Goal: Information Seeking & Learning: Learn about a topic

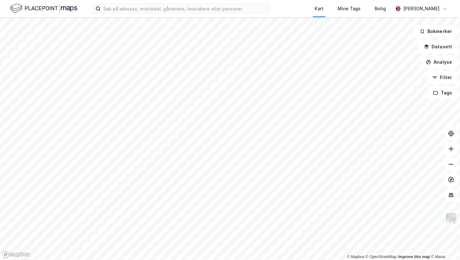
click at [211, 0] on html "Kart Mine Tags Bolig [PERSON_NAME] © Mapbox © OpenStreetMap Improve this map © …" at bounding box center [230, 130] width 460 height 260
click at [198, 13] on div "Kart Mine Tags Bolig [PERSON_NAME] © Mapbox © OpenStreetMap Improve this map © …" at bounding box center [230, 130] width 460 height 260
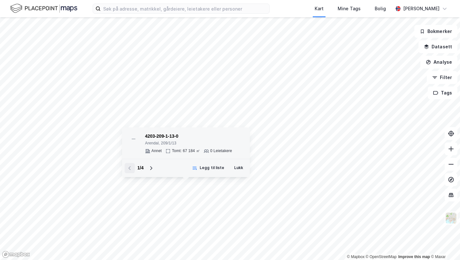
click at [190, 135] on div "4203-209-1-13-0" at bounding box center [188, 136] width 87 height 8
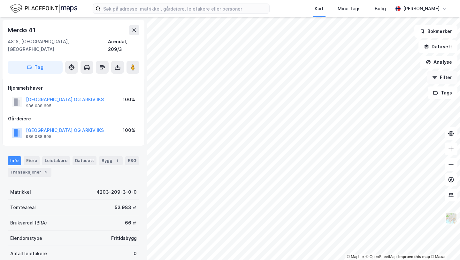
click at [447, 72] on div "© Mapbox © OpenStreetMap Improve this map © [STREET_ADDRESS] Tag Hjemmelshaver …" at bounding box center [230, 138] width 460 height 242
click at [134, 26] on button at bounding box center [134, 30] width 10 height 10
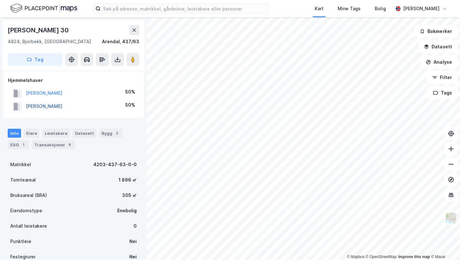
click at [0, 0] on button "[PERSON_NAME]" at bounding box center [0, 0] width 0 height 0
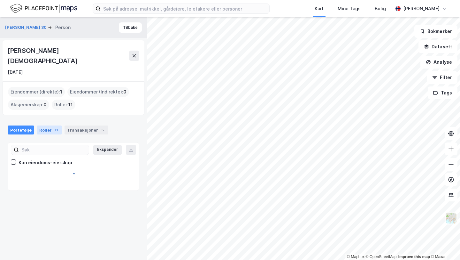
click at [46, 125] on div "Roller 11" at bounding box center [49, 129] width 25 height 9
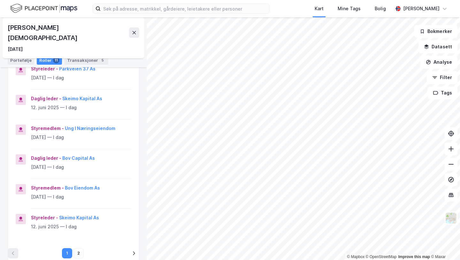
scroll to position [237, 0]
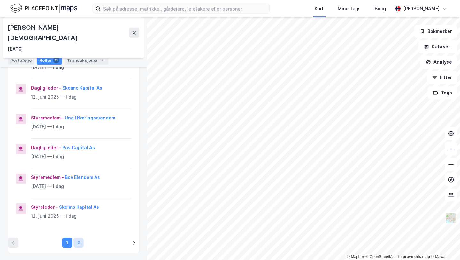
click at [76, 237] on button "2" at bounding box center [79, 242] width 10 height 10
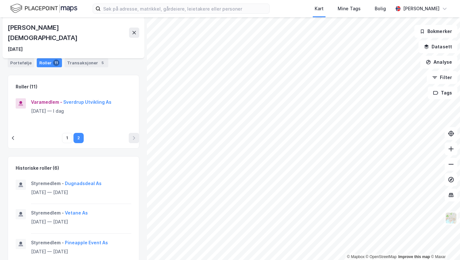
scroll to position [36, 0]
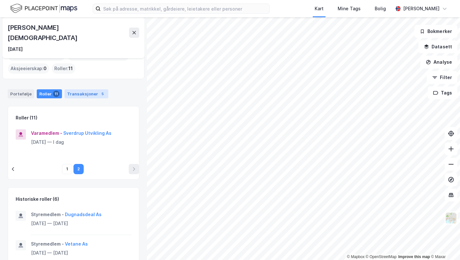
click at [85, 89] on div "Transaksjoner 5" at bounding box center [87, 93] width 44 height 9
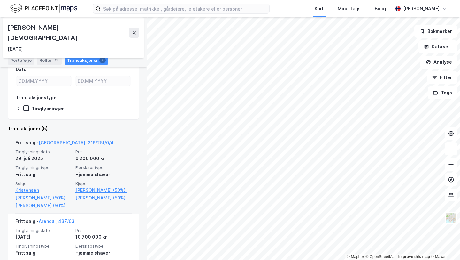
scroll to position [108, 0]
click at [48, 187] on link "Kristensen [PERSON_NAME] (50%)," at bounding box center [43, 194] width 56 height 15
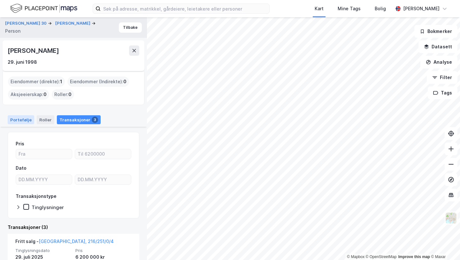
click at [26, 119] on div "Portefølje" at bounding box center [21, 119] width 27 height 9
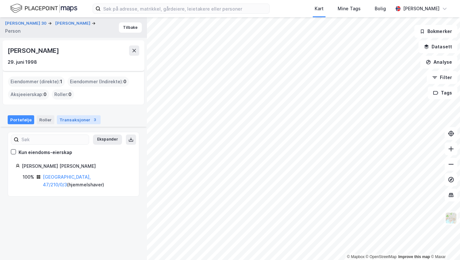
click at [83, 117] on div "Transaksjoner 3" at bounding box center [79, 119] width 44 height 9
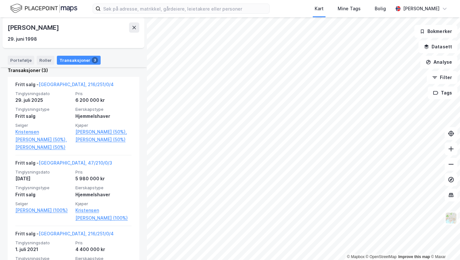
scroll to position [159, 0]
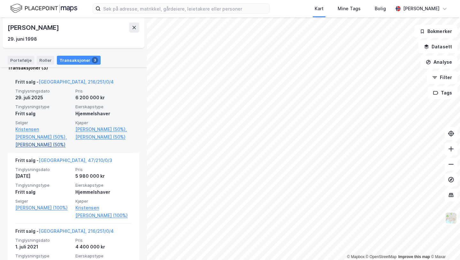
click at [40, 144] on link "[PERSON_NAME] (50%)" at bounding box center [43, 145] width 56 height 8
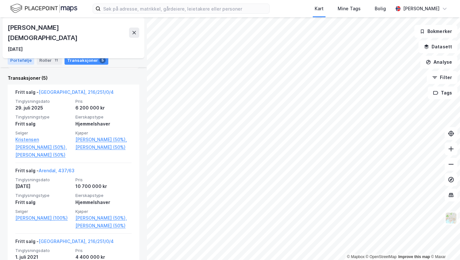
click at [21, 59] on div "Portefølje" at bounding box center [21, 60] width 27 height 9
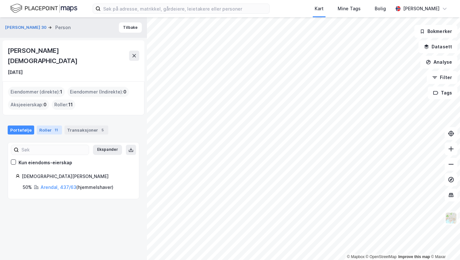
click at [55, 125] on div "Roller 11" at bounding box center [49, 129] width 25 height 9
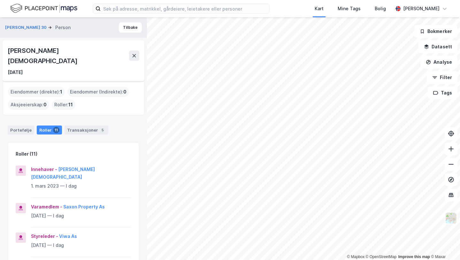
scroll to position [62, 0]
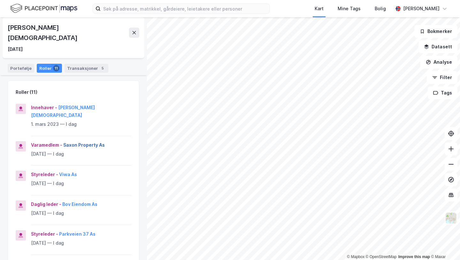
click at [0, 0] on button "Saxon Property As" at bounding box center [0, 0] width 0 height 0
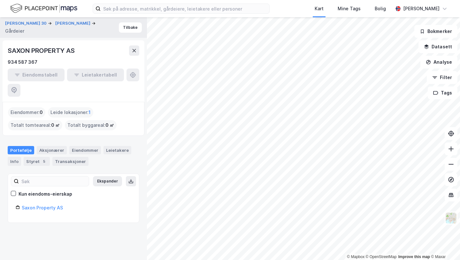
click at [53, 54] on div "SAXON PROPERTY AS" at bounding box center [42, 50] width 68 height 10
